Goal: Go to known website: Access a specific website the user already knows

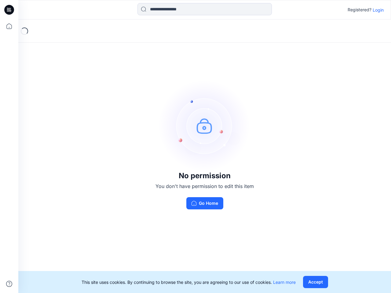
click at [195, 146] on img at bounding box center [205, 126] width 92 height 92
click at [9, 10] on icon at bounding box center [10, 10] width 2 height 0
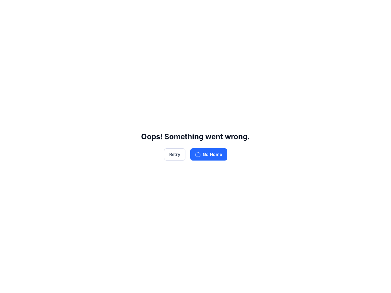
click at [9, 26] on div "Oops! Something went wrong. Retry Go Home" at bounding box center [195, 146] width 391 height 293
click at [9, 284] on div "Oops! Something went wrong. Retry Go Home" at bounding box center [195, 146] width 391 height 293
click at [204, 9] on div "Oops! Something went wrong. Retry Go Home" at bounding box center [195, 146] width 391 height 293
click at [378, 10] on div "Oops! Something went wrong. Retry Go Home" at bounding box center [195, 146] width 391 height 293
click at [315, 282] on div "Oops! Something went wrong. Retry Go Home" at bounding box center [195, 146] width 391 height 293
